Goal: Information Seeking & Learning: Learn about a topic

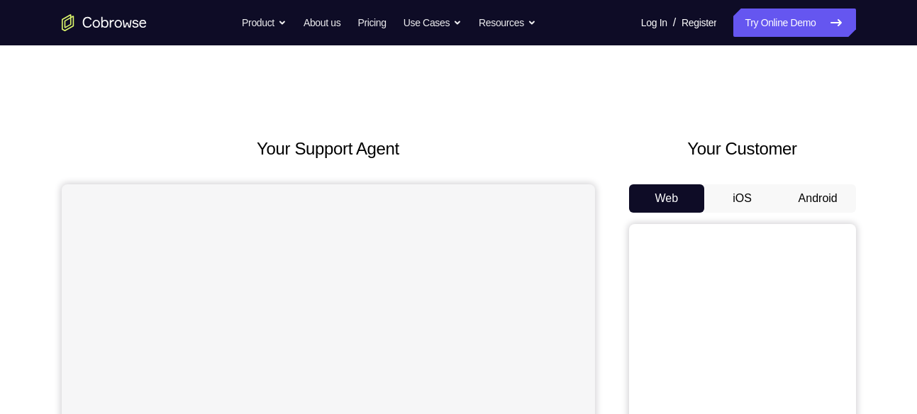
click at [819, 198] on button "Android" at bounding box center [818, 198] width 76 height 28
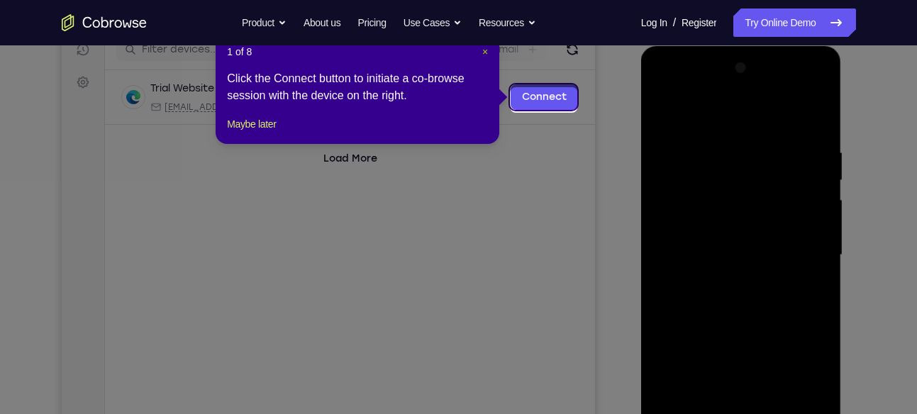
scroll to position [186, 0]
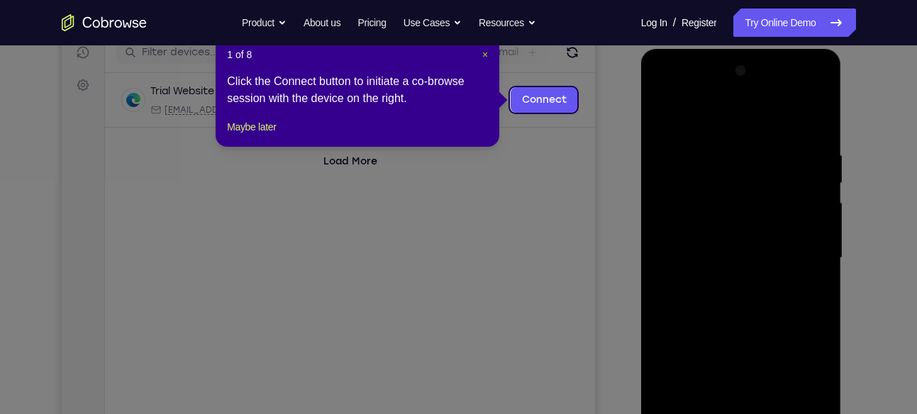
click at [488, 55] on span "×" at bounding box center [485, 54] width 6 height 11
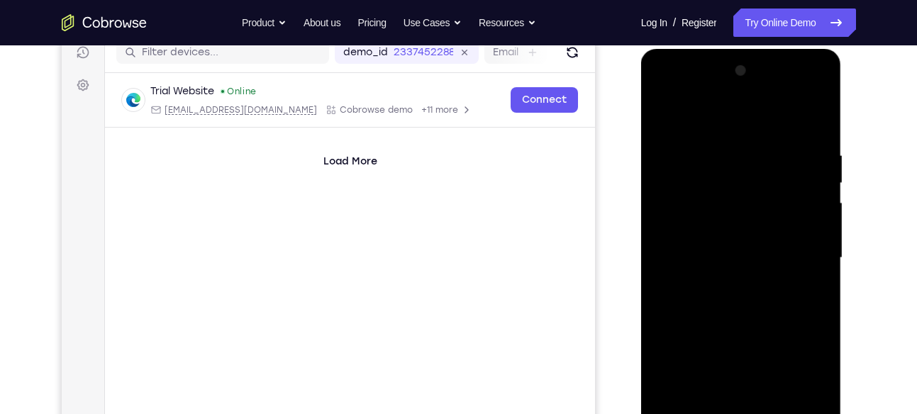
scroll to position [298, 0]
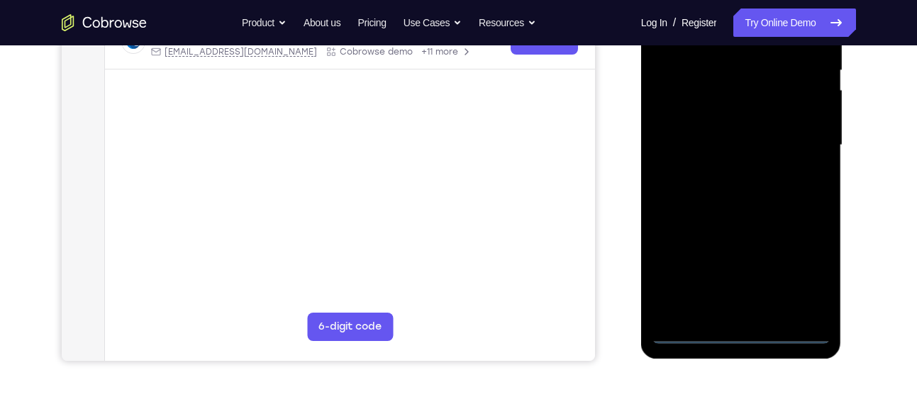
click at [737, 330] on div at bounding box center [740, 145] width 179 height 397
click at [795, 268] on div at bounding box center [740, 145] width 179 height 397
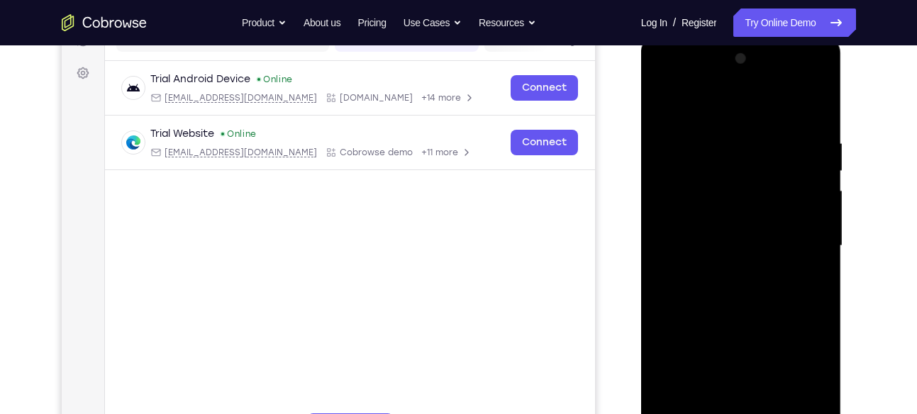
scroll to position [194, 0]
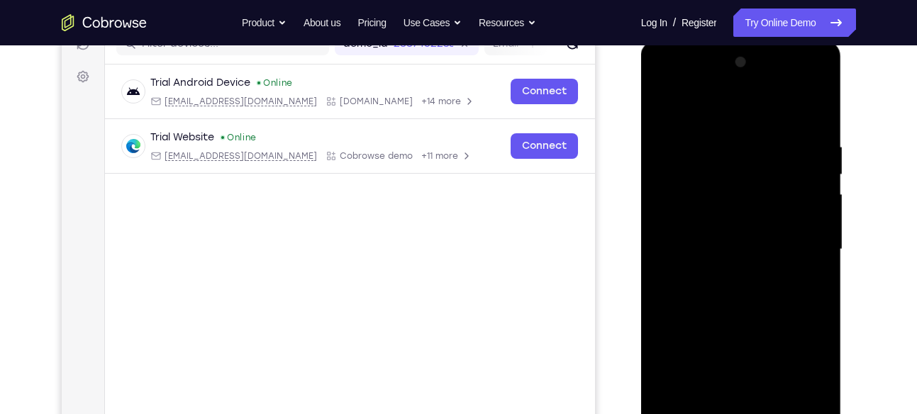
click at [721, 108] on div at bounding box center [740, 249] width 179 height 397
click at [673, 212] on div at bounding box center [740, 249] width 179 height 397
click at [691, 249] on div at bounding box center [740, 249] width 179 height 397
click at [690, 239] on div at bounding box center [740, 249] width 179 height 397
click at [705, 262] on div at bounding box center [740, 249] width 179 height 397
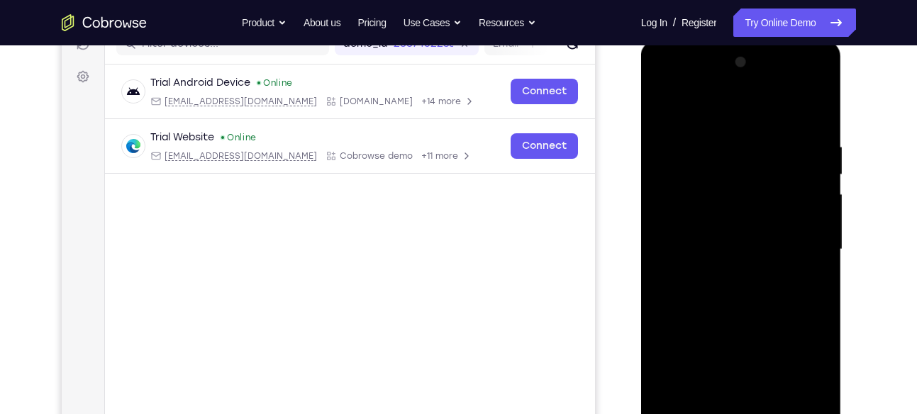
click at [779, 110] on div at bounding box center [740, 249] width 179 height 397
click at [724, 132] on div at bounding box center [740, 249] width 179 height 397
click at [720, 133] on div at bounding box center [740, 249] width 179 height 397
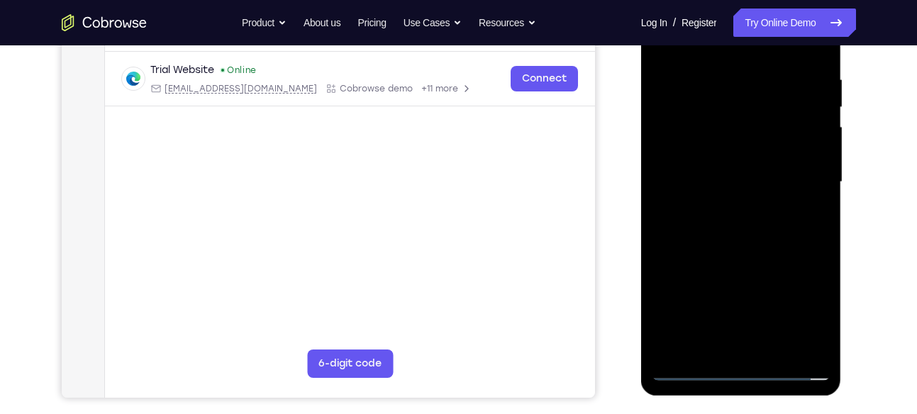
scroll to position [269, 0]
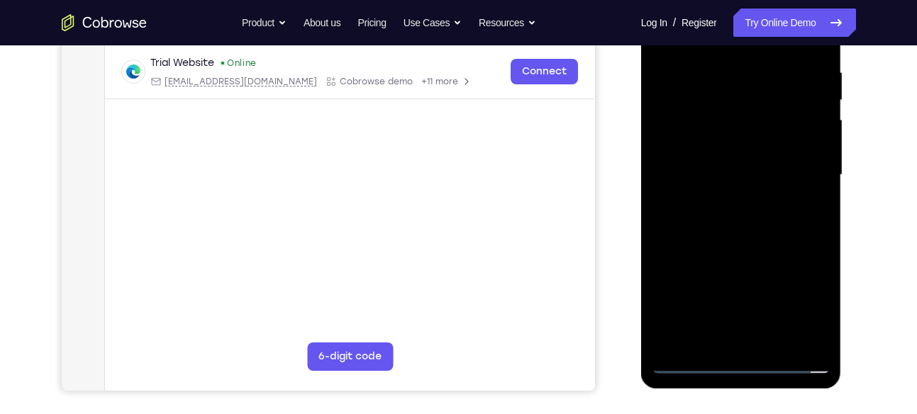
drag, startPoint x: 712, startPoint y: 211, endPoint x: 701, endPoint y: 86, distance: 126.0
click at [701, 86] on div at bounding box center [740, 175] width 179 height 397
click at [726, 326] on div at bounding box center [740, 175] width 179 height 397
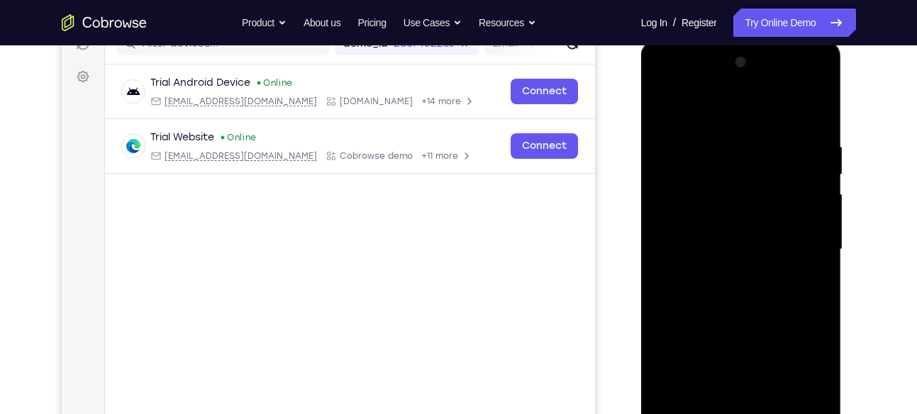
scroll to position [193, 0]
click at [792, 122] on div at bounding box center [740, 250] width 179 height 397
click at [801, 77] on div at bounding box center [740, 250] width 179 height 397
click at [665, 86] on div at bounding box center [740, 250] width 179 height 397
click at [798, 244] on div at bounding box center [740, 250] width 179 height 397
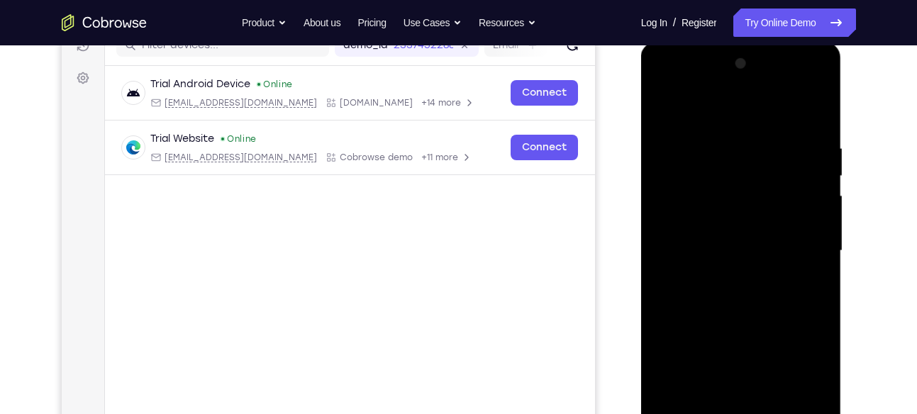
click at [723, 274] on div at bounding box center [740, 250] width 179 height 397
click at [727, 239] on div at bounding box center [740, 250] width 179 height 397
click at [692, 216] on div at bounding box center [740, 250] width 179 height 397
click at [680, 247] on div at bounding box center [740, 250] width 179 height 397
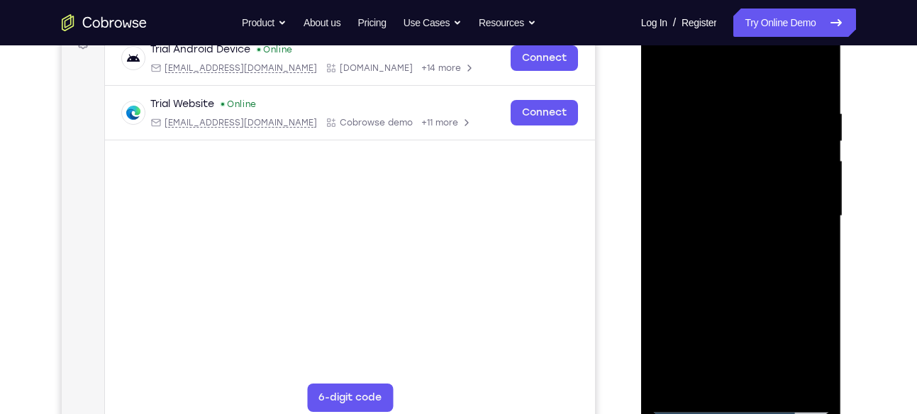
click at [746, 261] on div at bounding box center [740, 216] width 179 height 397
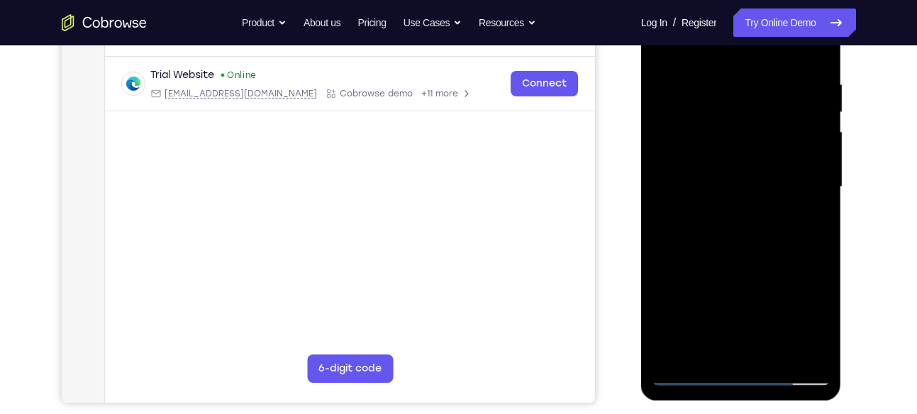
click at [738, 230] on div at bounding box center [740, 187] width 179 height 397
click at [732, 259] on div at bounding box center [740, 187] width 179 height 397
click at [737, 233] on div at bounding box center [740, 187] width 179 height 397
click at [730, 256] on div at bounding box center [740, 187] width 179 height 397
click at [740, 232] on div at bounding box center [740, 187] width 179 height 397
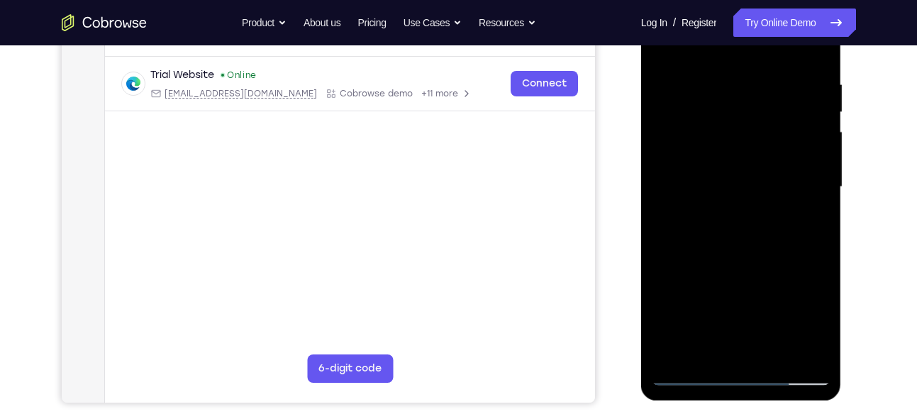
click at [736, 254] on div at bounding box center [740, 187] width 179 height 397
click at [720, 172] on div at bounding box center [740, 187] width 179 height 397
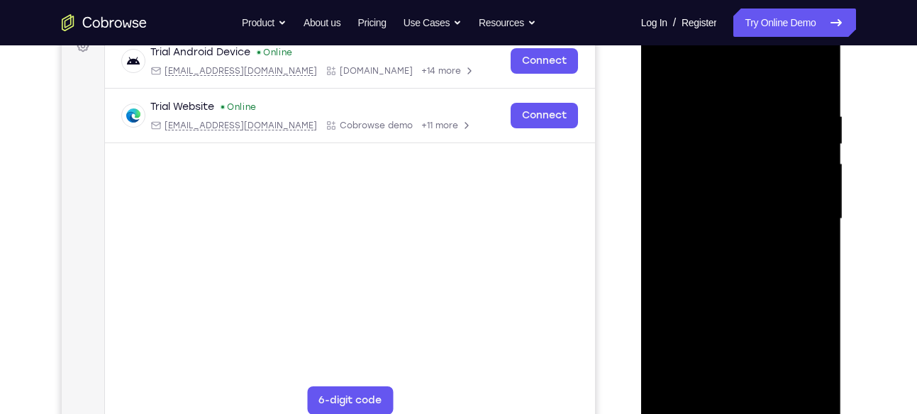
scroll to position [225, 0]
click at [722, 177] on div at bounding box center [740, 218] width 179 height 397
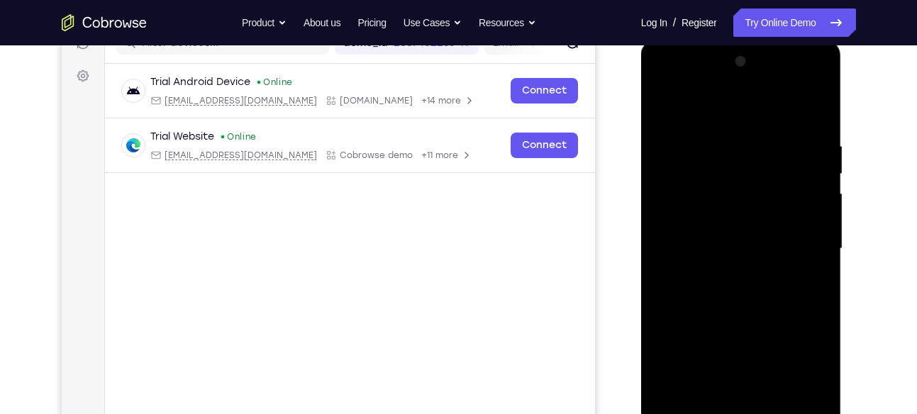
scroll to position [196, 0]
click at [715, 184] on div at bounding box center [740, 248] width 179 height 397
click at [715, 183] on div at bounding box center [740, 248] width 179 height 397
click at [715, 184] on div at bounding box center [740, 248] width 179 height 397
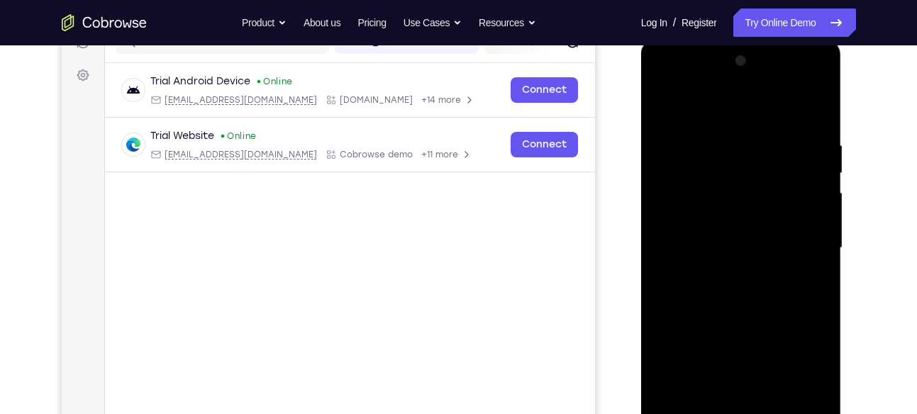
click at [715, 184] on div at bounding box center [740, 248] width 179 height 397
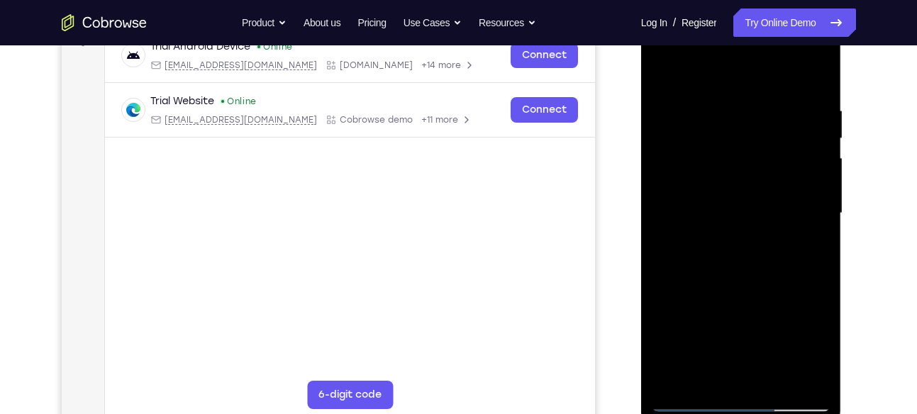
scroll to position [254, 0]
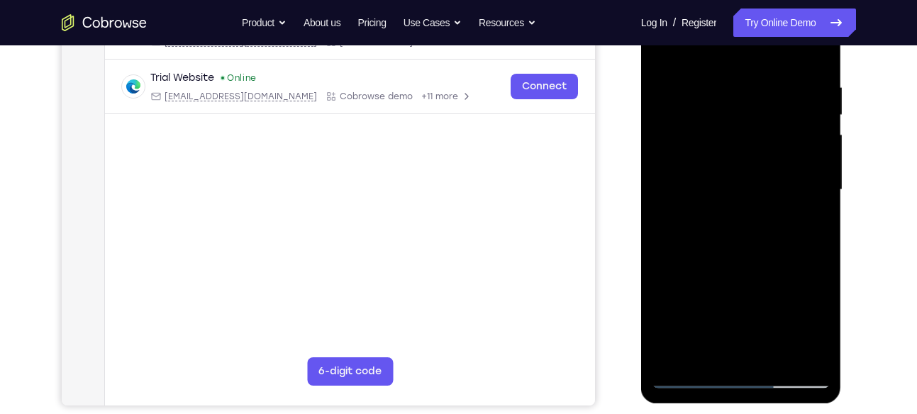
click at [738, 247] on div at bounding box center [740, 189] width 179 height 397
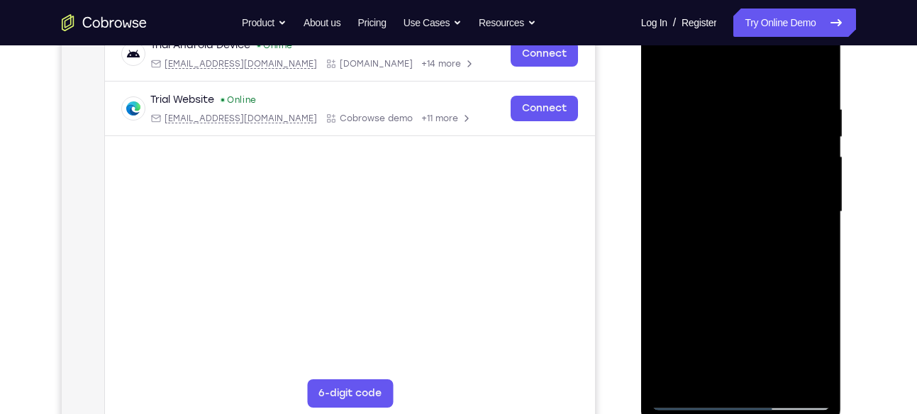
scroll to position [231, 0]
click at [723, 109] on div at bounding box center [740, 212] width 179 height 397
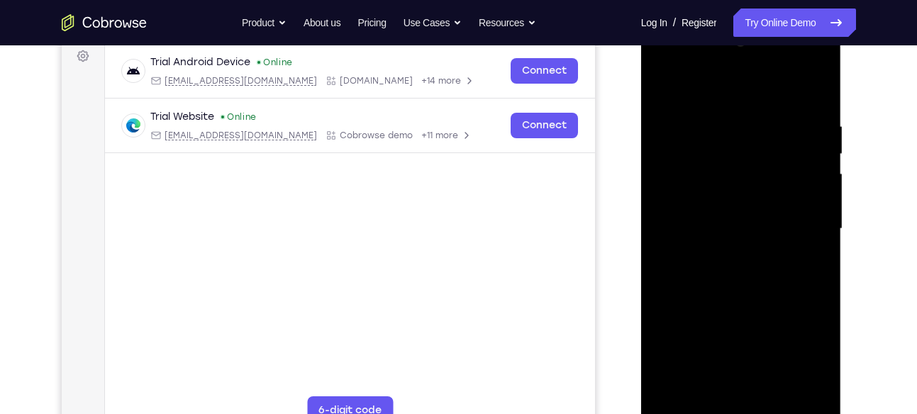
scroll to position [213, 0]
click at [817, 257] on div at bounding box center [740, 230] width 179 height 397
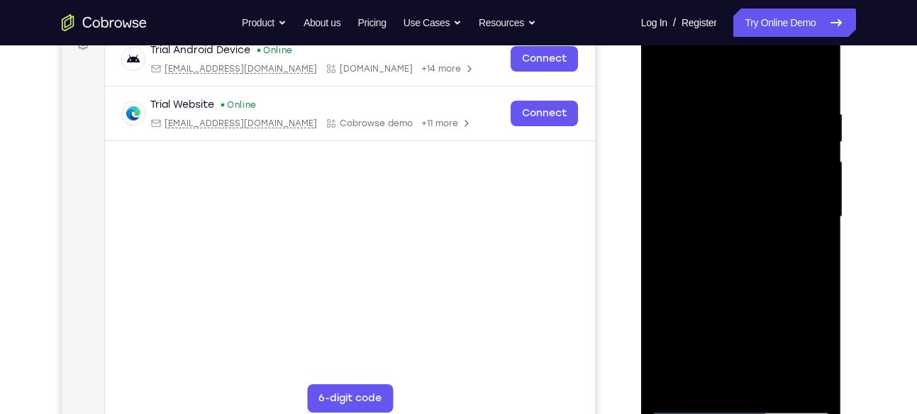
scroll to position [230, 0]
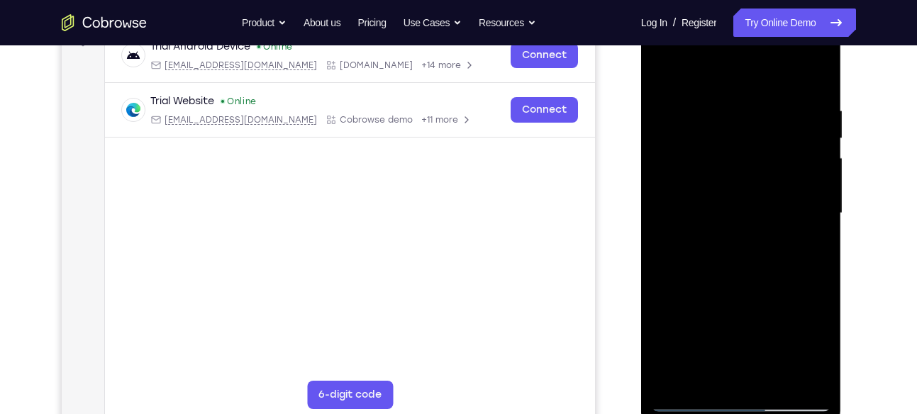
click at [796, 372] on div at bounding box center [740, 213] width 179 height 397
click at [819, 254] on div at bounding box center [740, 213] width 179 height 397
click at [819, 244] on div at bounding box center [740, 213] width 179 height 397
click at [820, 235] on div at bounding box center [740, 213] width 179 height 397
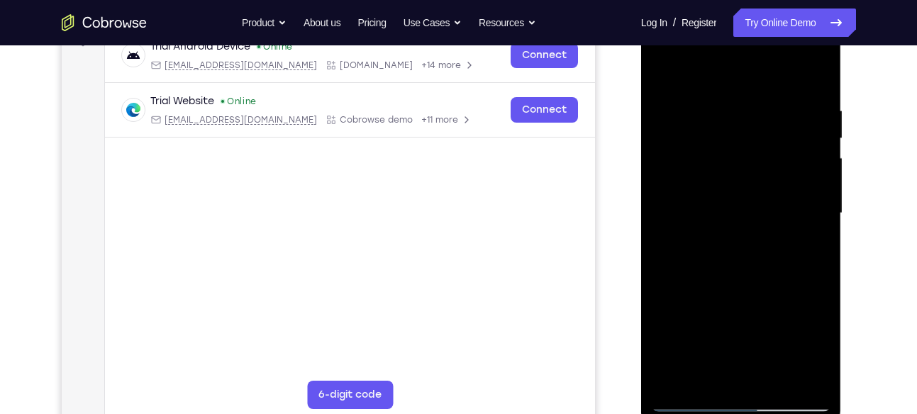
click at [820, 235] on div at bounding box center [740, 213] width 179 height 397
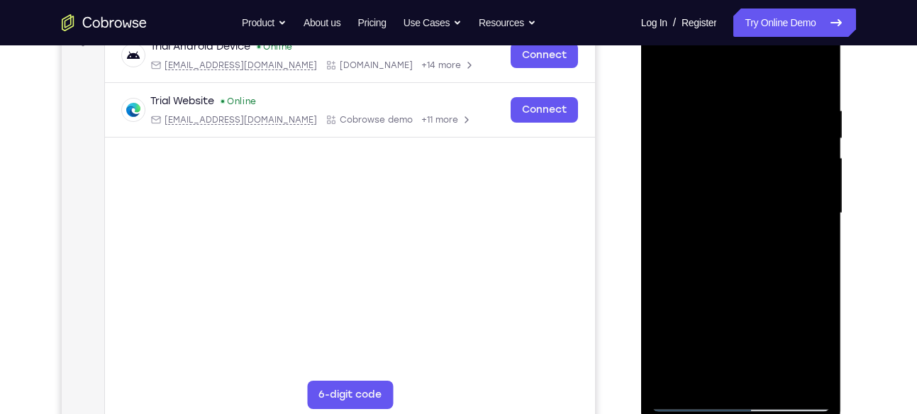
click at [820, 235] on div at bounding box center [740, 213] width 179 height 397
click at [815, 78] on div at bounding box center [740, 213] width 179 height 397
click at [813, 77] on div at bounding box center [740, 213] width 179 height 397
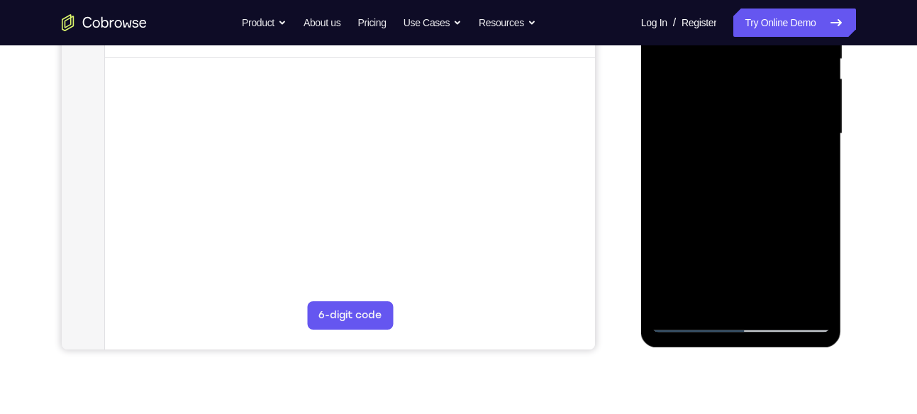
drag, startPoint x: 736, startPoint y: 240, endPoint x: 738, endPoint y: 42, distance: 198.5
click at [738, 42] on div at bounding box center [740, 133] width 179 height 397
drag, startPoint x: 733, startPoint y: 245, endPoint x: 732, endPoint y: 98, distance: 147.5
click at [732, 98] on div at bounding box center [740, 133] width 179 height 397
drag, startPoint x: 736, startPoint y: 223, endPoint x: 732, endPoint y: 54, distance: 169.5
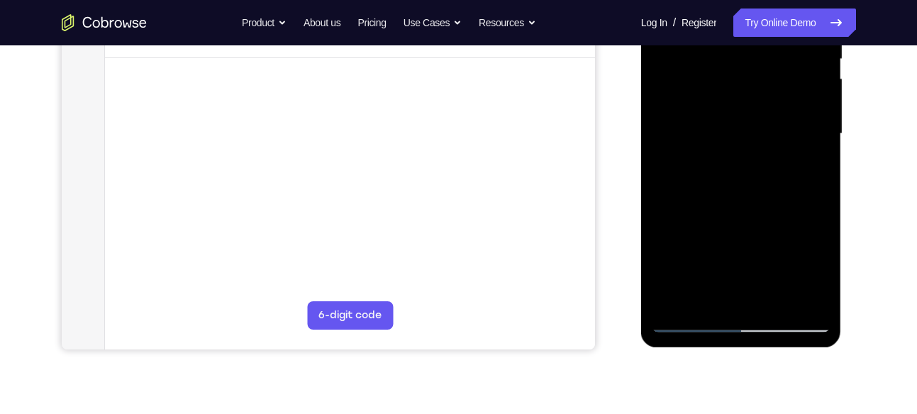
click at [732, 54] on div at bounding box center [740, 133] width 179 height 397
drag, startPoint x: 744, startPoint y: 236, endPoint x: 739, endPoint y: 99, distance: 137.6
click at [739, 99] on div at bounding box center [740, 133] width 179 height 397
drag, startPoint x: 739, startPoint y: 229, endPoint x: 739, endPoint y: 33, distance: 195.7
click at [739, 33] on div at bounding box center [740, 133] width 179 height 397
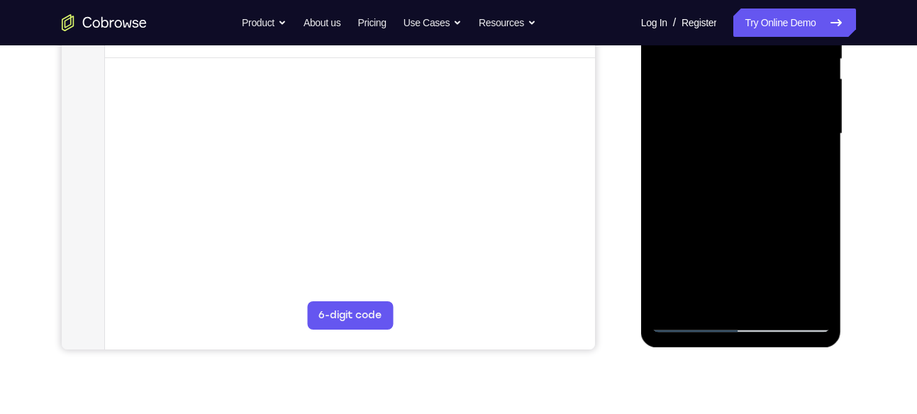
drag, startPoint x: 742, startPoint y: 174, endPoint x: 736, endPoint y: 30, distance: 144.8
click at [736, 30] on div at bounding box center [740, 133] width 179 height 397
drag, startPoint x: 731, startPoint y: 218, endPoint x: 740, endPoint y: 86, distance: 132.2
click at [740, 86] on div at bounding box center [740, 133] width 179 height 397
drag, startPoint x: 763, startPoint y: 241, endPoint x: 753, endPoint y: 74, distance: 167.6
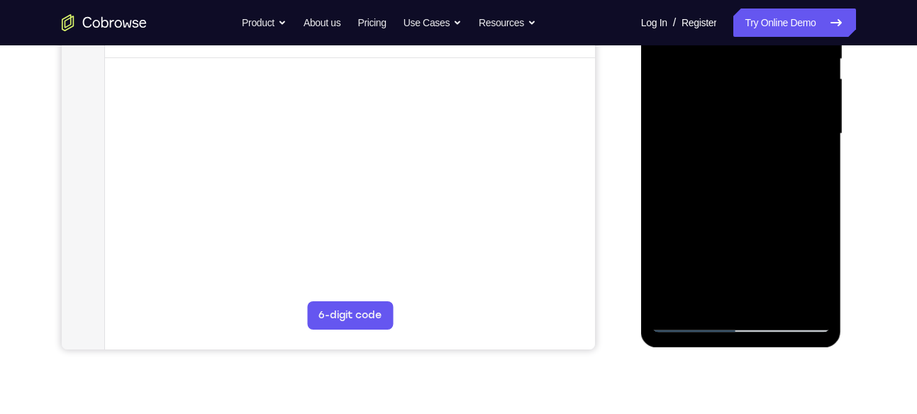
click at [753, 74] on div at bounding box center [740, 133] width 179 height 397
drag, startPoint x: 757, startPoint y: 233, endPoint x: 750, endPoint y: 129, distance: 104.4
click at [750, 129] on div at bounding box center [740, 133] width 179 height 397
drag, startPoint x: 761, startPoint y: 237, endPoint x: 759, endPoint y: 111, distance: 126.2
click at [759, 111] on div at bounding box center [740, 133] width 179 height 397
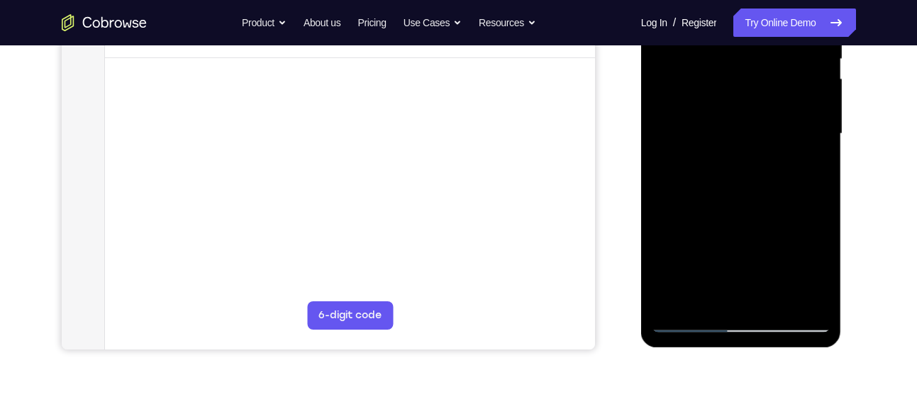
drag, startPoint x: 753, startPoint y: 220, endPoint x: 749, endPoint y: 90, distance: 130.5
click at [749, 90] on div at bounding box center [740, 133] width 179 height 397
drag, startPoint x: 753, startPoint y: 264, endPoint x: 754, endPoint y: 104, distance: 160.2
click at [754, 104] on div at bounding box center [740, 133] width 179 height 397
click at [756, 62] on div at bounding box center [740, 133] width 179 height 397
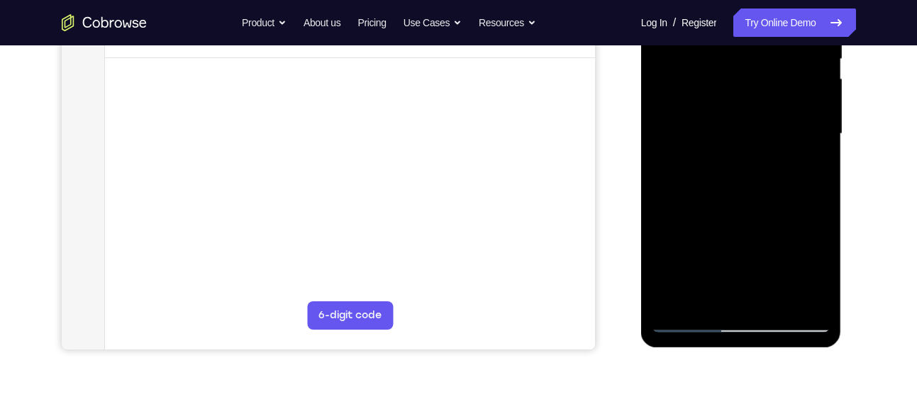
drag, startPoint x: 761, startPoint y: 200, endPoint x: 756, endPoint y: 45, distance: 154.6
click at [756, 45] on div at bounding box center [740, 133] width 179 height 397
drag, startPoint x: 761, startPoint y: 216, endPoint x: 749, endPoint y: 38, distance: 179.0
click at [749, 38] on div at bounding box center [740, 133] width 179 height 397
click at [772, 299] on div at bounding box center [740, 133] width 179 height 397
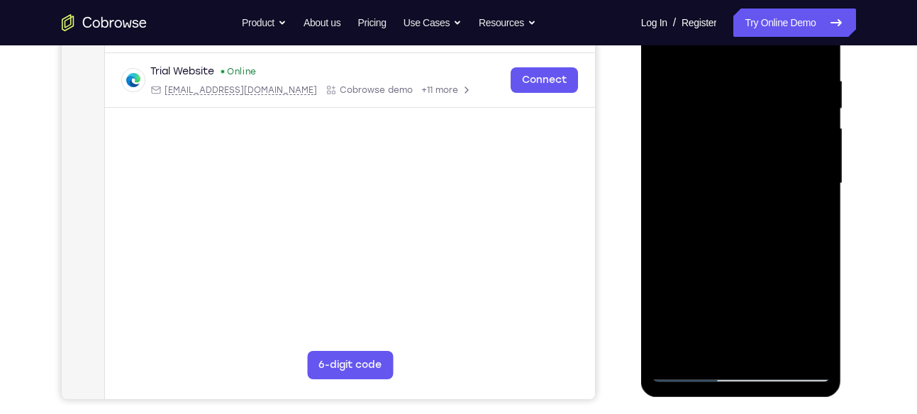
scroll to position [261, 0]
click at [729, 257] on div at bounding box center [740, 182] width 179 height 397
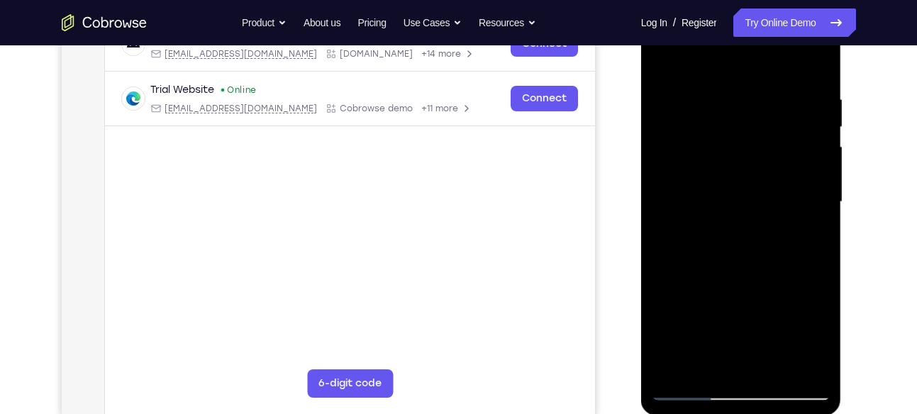
click at [671, 110] on div at bounding box center [740, 202] width 179 height 397
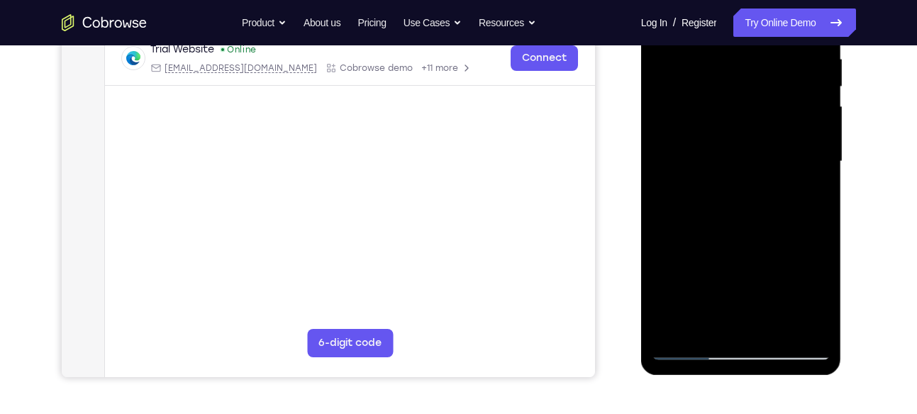
scroll to position [249, 0]
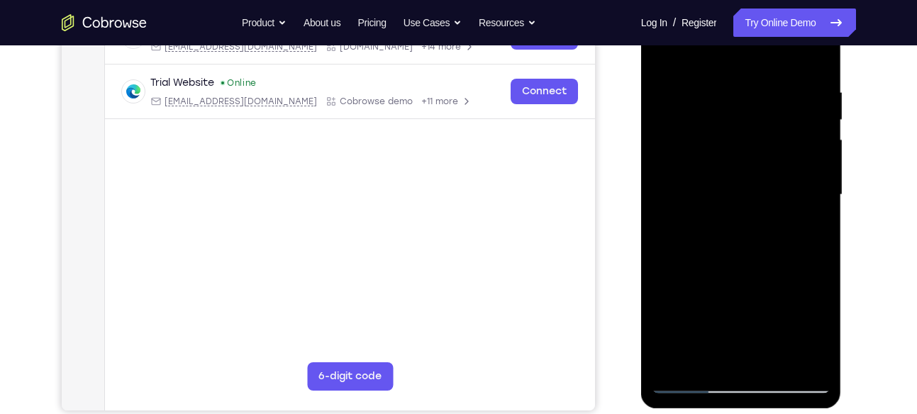
click at [736, 108] on div at bounding box center [740, 194] width 179 height 397
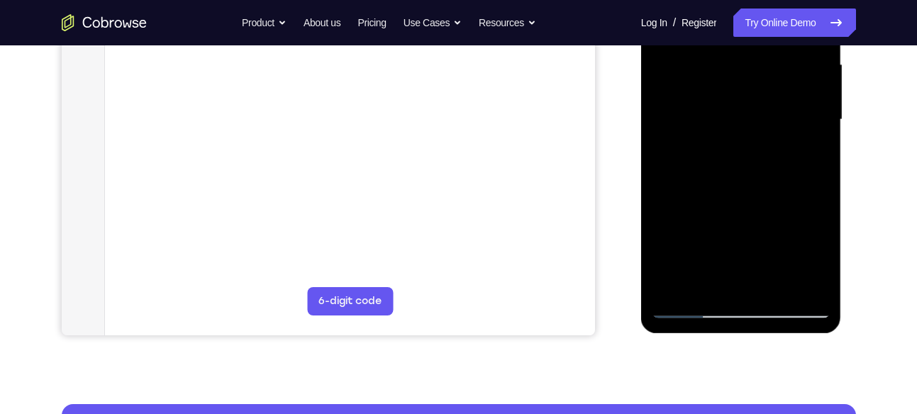
scroll to position [340, 0]
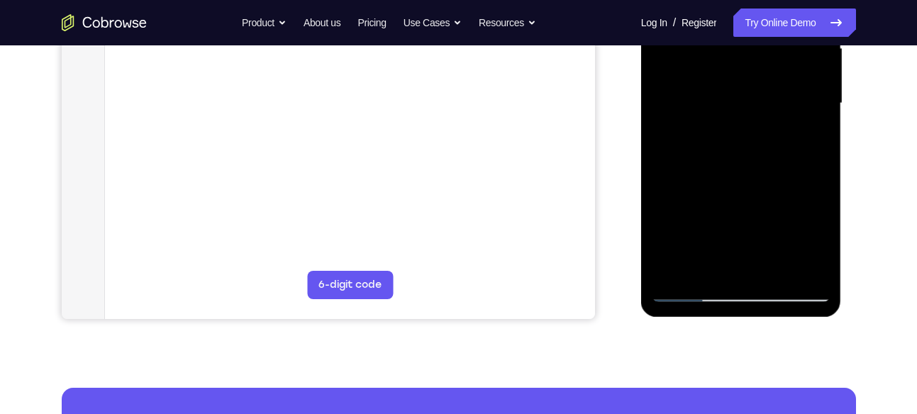
click at [687, 270] on div at bounding box center [740, 103] width 179 height 397
click at [811, 240] on div at bounding box center [740, 103] width 179 height 397
click at [671, 265] on div at bounding box center [740, 103] width 179 height 397
click at [727, 239] on div at bounding box center [740, 103] width 179 height 397
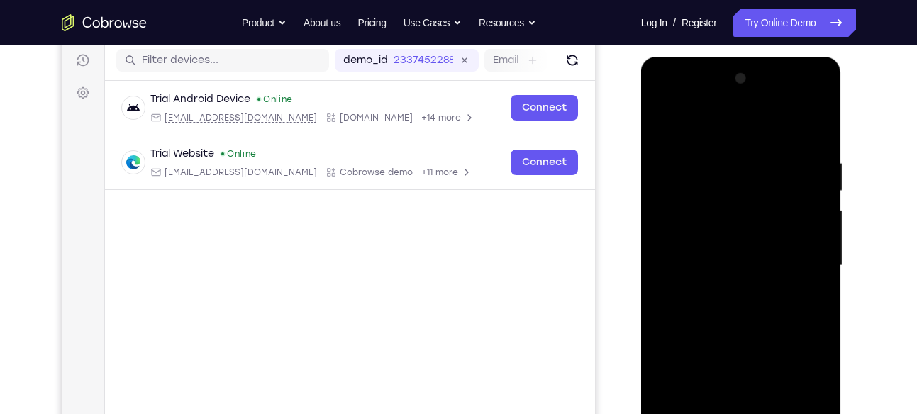
scroll to position [177, 0]
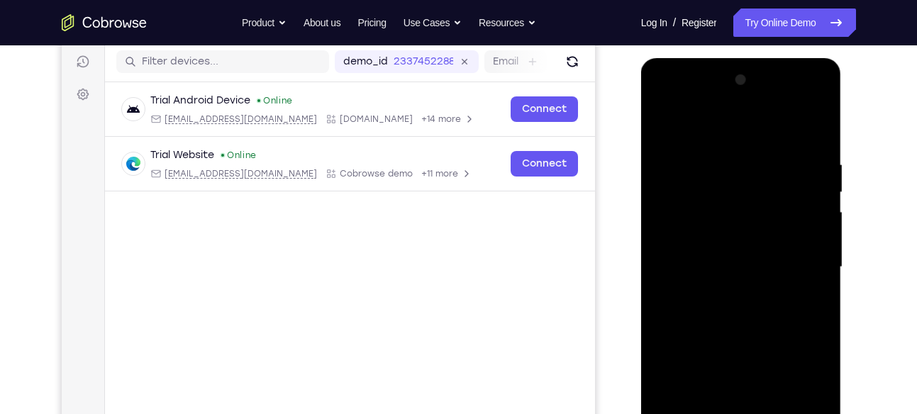
click at [812, 128] on div at bounding box center [740, 267] width 179 height 397
click at [665, 121] on div at bounding box center [740, 267] width 179 height 397
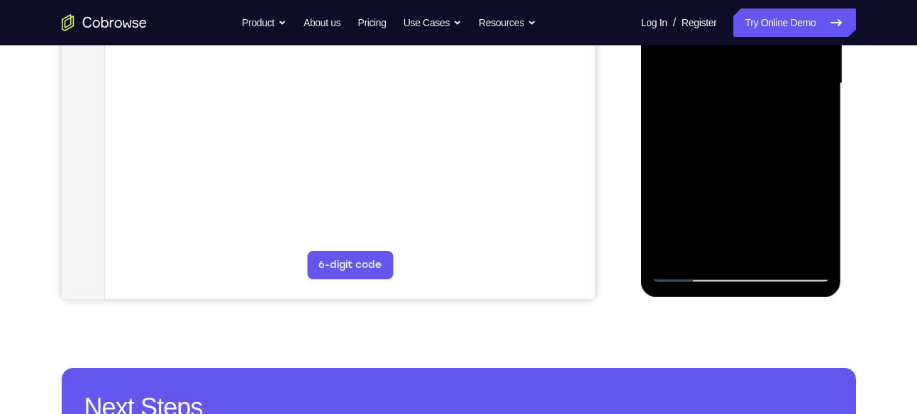
scroll to position [362, 0]
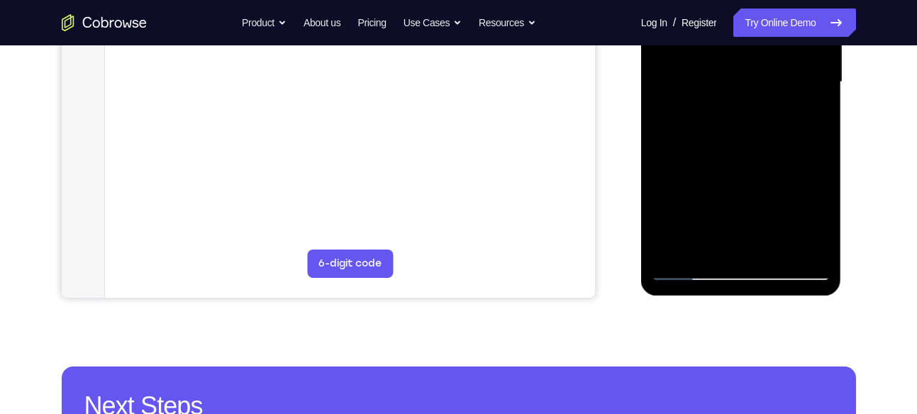
click at [810, 245] on div at bounding box center [740, 82] width 179 height 397
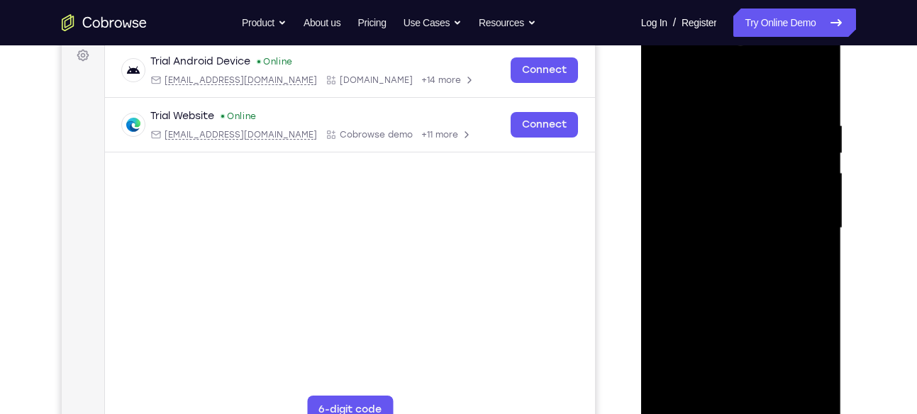
scroll to position [354, 0]
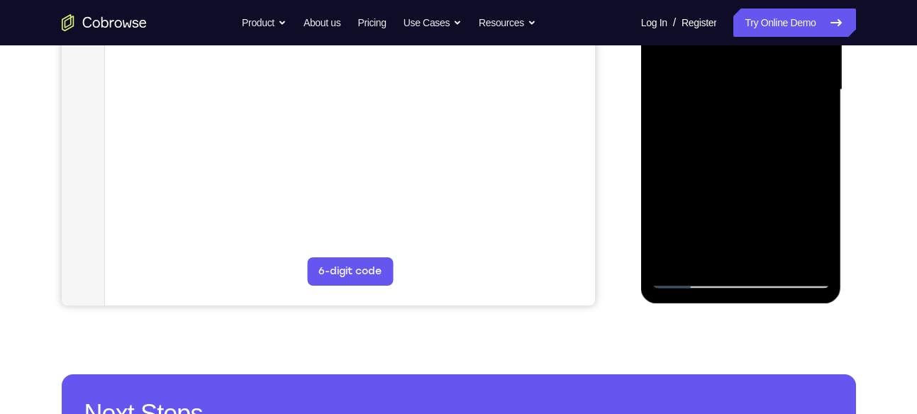
click at [807, 262] on div at bounding box center [740, 90] width 179 height 397
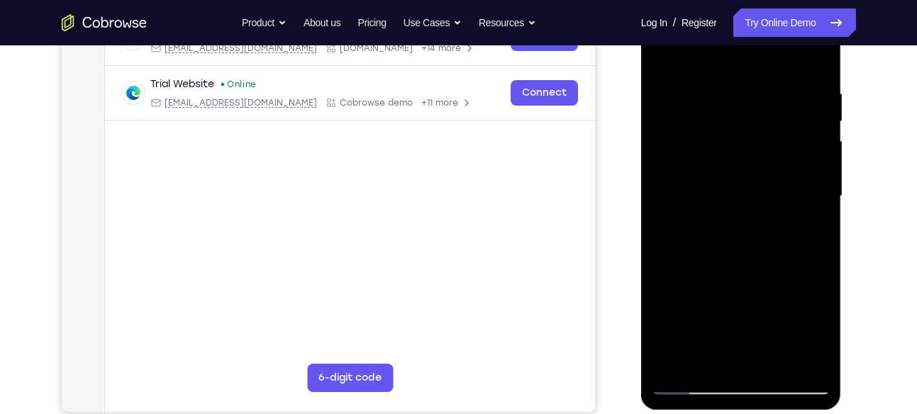
scroll to position [230, 0]
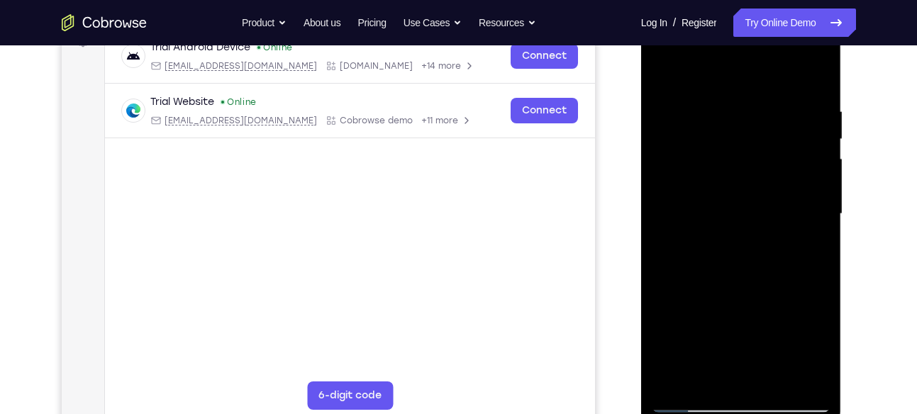
click at [659, 74] on div at bounding box center [740, 214] width 179 height 397
drag, startPoint x: 739, startPoint y: 276, endPoint x: 715, endPoint y: 8, distance: 269.1
click at [715, 8] on div at bounding box center [741, 216] width 201 height 423
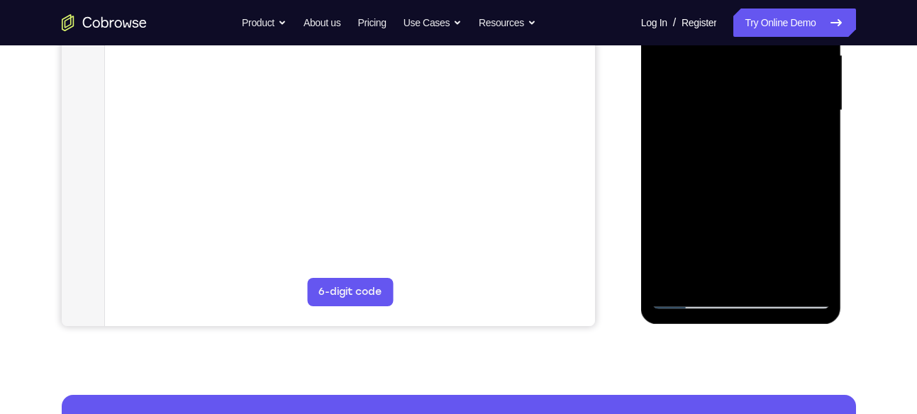
scroll to position [337, 0]
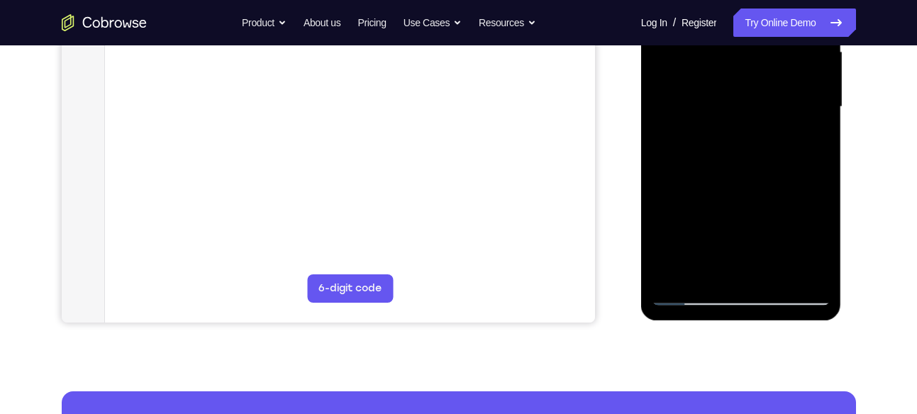
click at [676, 235] on div at bounding box center [740, 107] width 179 height 397
click at [737, 142] on div at bounding box center [740, 107] width 179 height 397
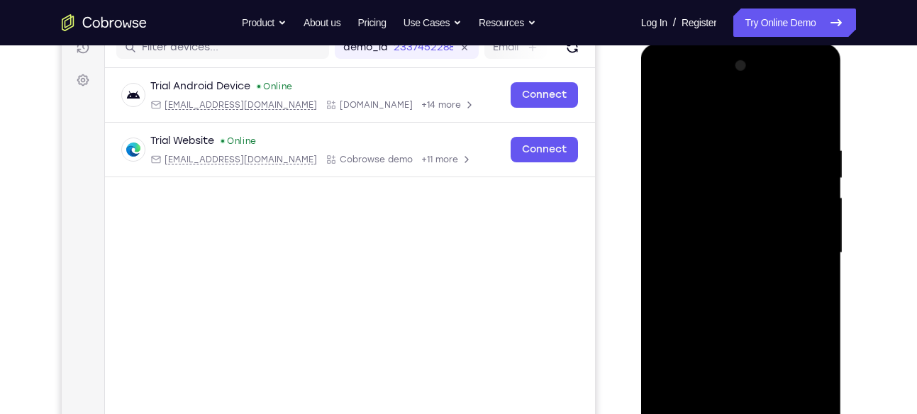
scroll to position [189, 0]
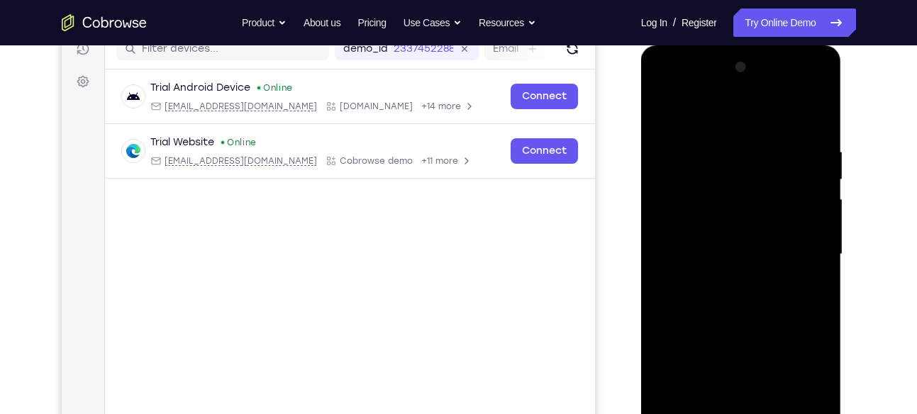
click at [800, 94] on div at bounding box center [740, 254] width 179 height 397
click at [735, 125] on div at bounding box center [740, 254] width 179 height 397
click at [669, 116] on div at bounding box center [740, 254] width 179 height 397
click at [795, 106] on div at bounding box center [740, 254] width 179 height 397
click at [810, 162] on div at bounding box center [740, 254] width 179 height 397
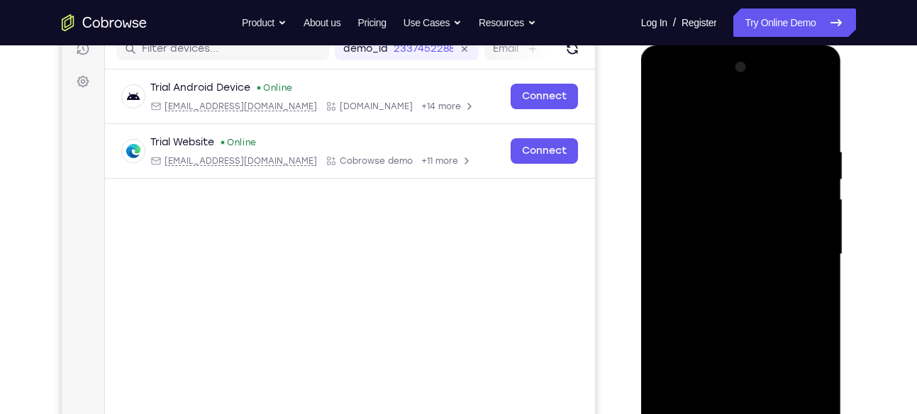
click at [676, 167] on div at bounding box center [740, 254] width 179 height 397
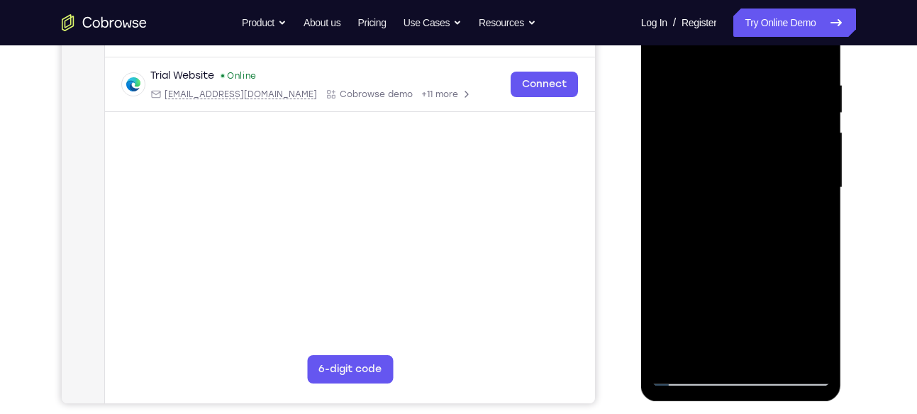
scroll to position [255, 0]
drag, startPoint x: 761, startPoint y: 186, endPoint x: 754, endPoint y: 58, distance: 128.5
click at [754, 58] on div at bounding box center [740, 188] width 179 height 397
drag, startPoint x: 771, startPoint y: 269, endPoint x: 756, endPoint y: 86, distance: 184.2
click at [756, 86] on div at bounding box center [740, 188] width 179 height 397
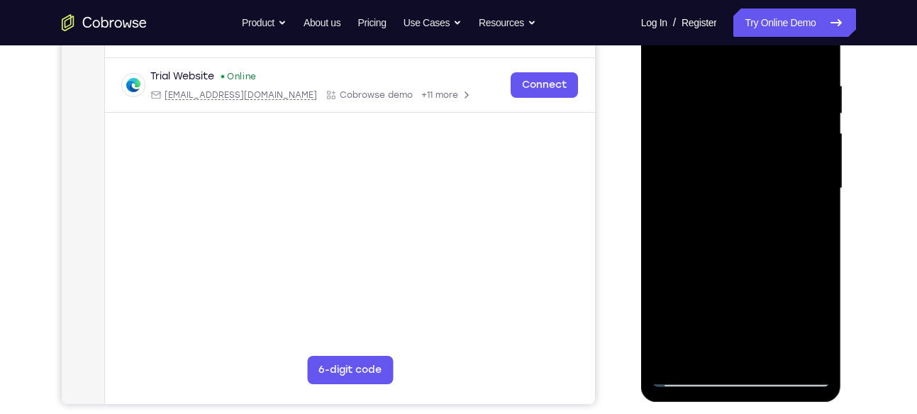
drag, startPoint x: 760, startPoint y: 208, endPoint x: 748, endPoint y: 62, distance: 147.2
click at [748, 62] on div at bounding box center [740, 188] width 179 height 397
drag, startPoint x: 742, startPoint y: 157, endPoint x: 763, endPoint y: 301, distance: 145.5
click at [763, 301] on div at bounding box center [740, 188] width 179 height 397
drag, startPoint x: 749, startPoint y: 301, endPoint x: 743, endPoint y: 96, distance: 204.2
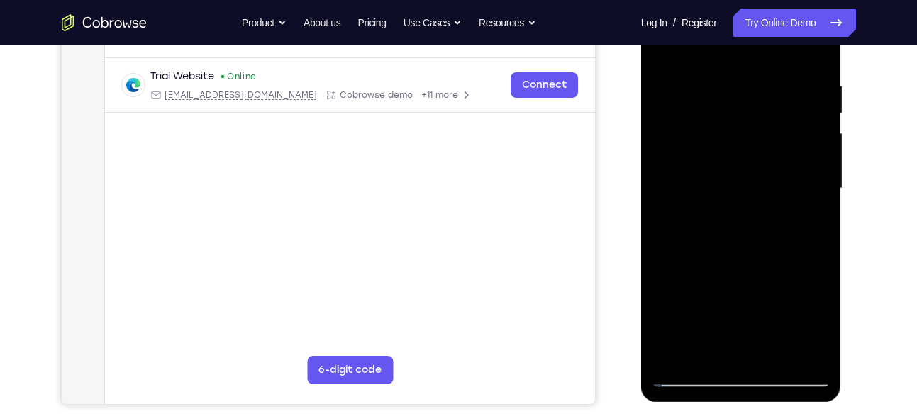
click at [743, 96] on div at bounding box center [740, 188] width 179 height 397
drag, startPoint x: 759, startPoint y: 225, endPoint x: 751, endPoint y: 80, distance: 145.6
click at [751, 80] on div at bounding box center [740, 188] width 179 height 397
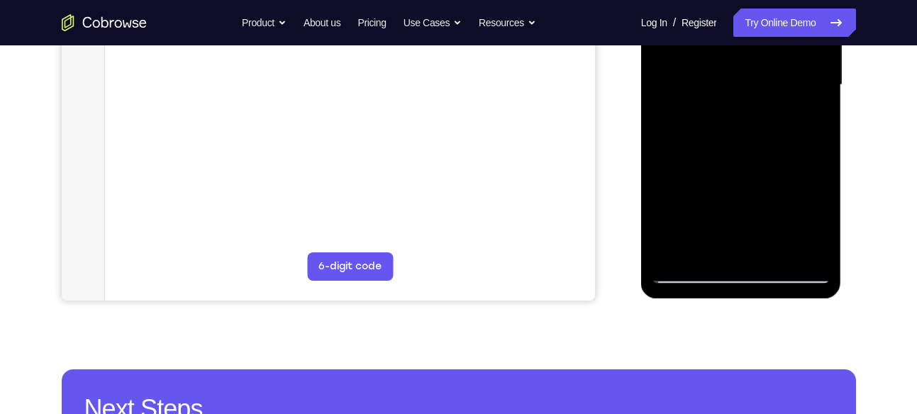
scroll to position [359, 0]
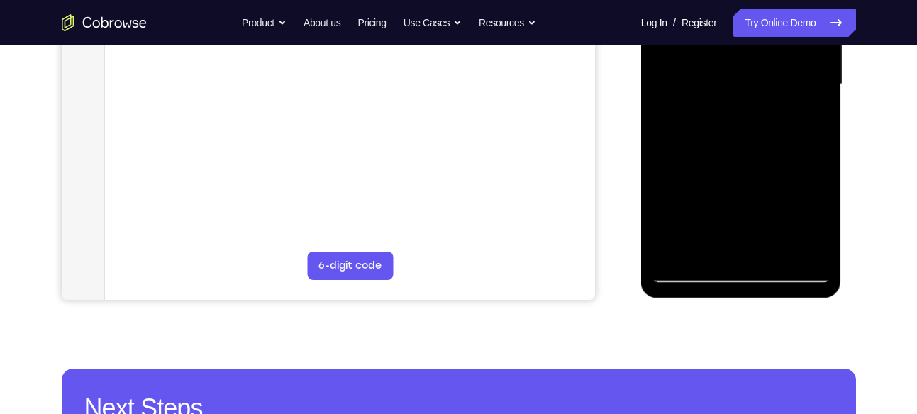
click at [783, 137] on div at bounding box center [740, 84] width 179 height 397
drag, startPoint x: 722, startPoint y: 219, endPoint x: 719, endPoint y: 91, distance: 127.6
click at [719, 91] on div at bounding box center [740, 84] width 179 height 397
click at [693, 273] on div at bounding box center [740, 84] width 179 height 397
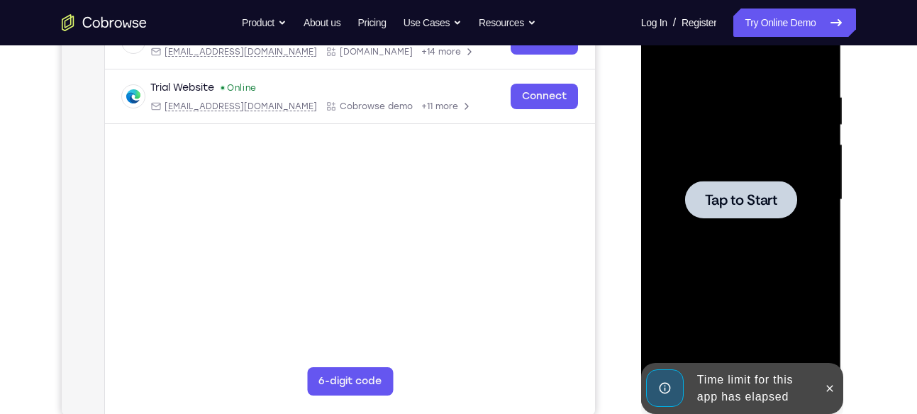
scroll to position [235, 0]
